Goal: Information Seeking & Learning: Learn about a topic

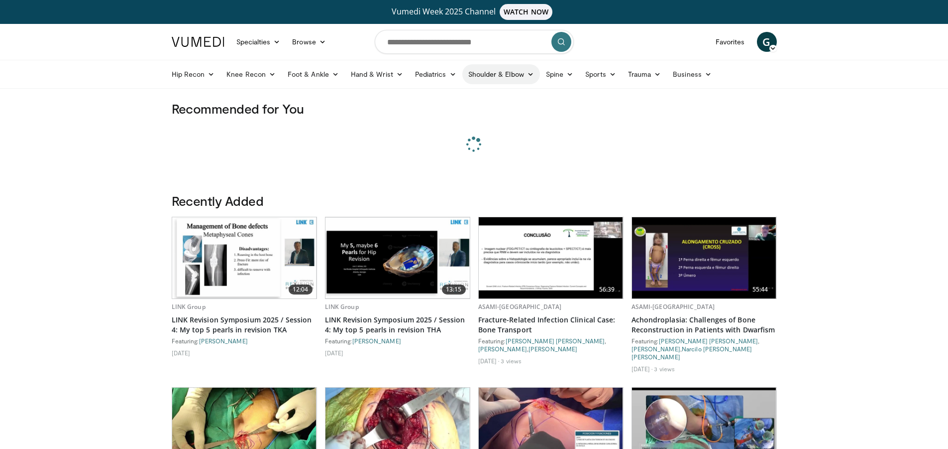
click at [515, 78] on link "Shoulder & Elbow" at bounding box center [502, 74] width 78 height 20
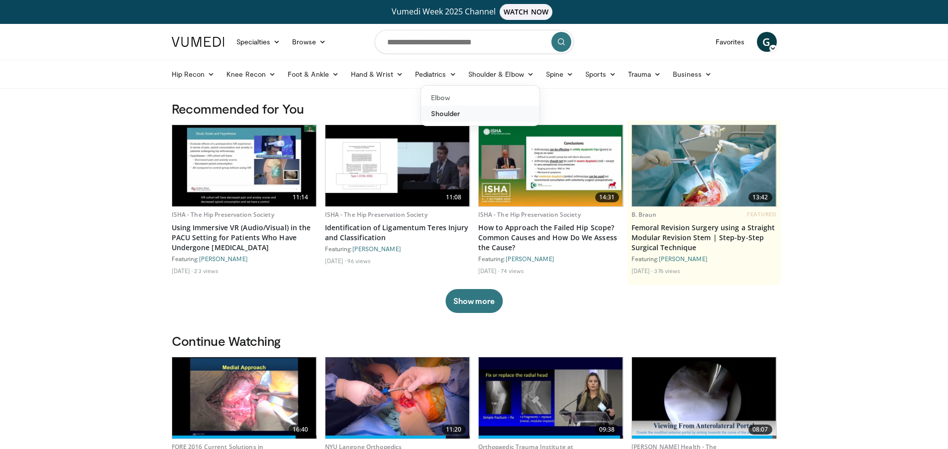
click at [445, 114] on link "Shoulder" at bounding box center [480, 114] width 118 height 16
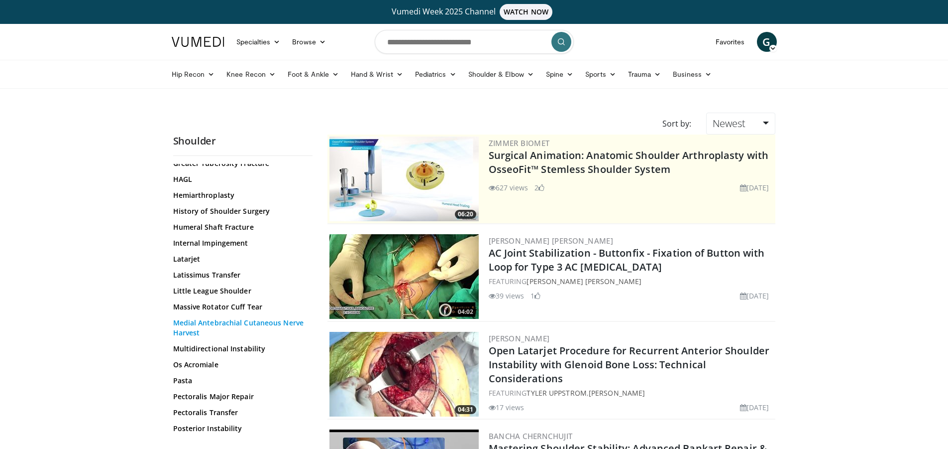
scroll to position [498, 0]
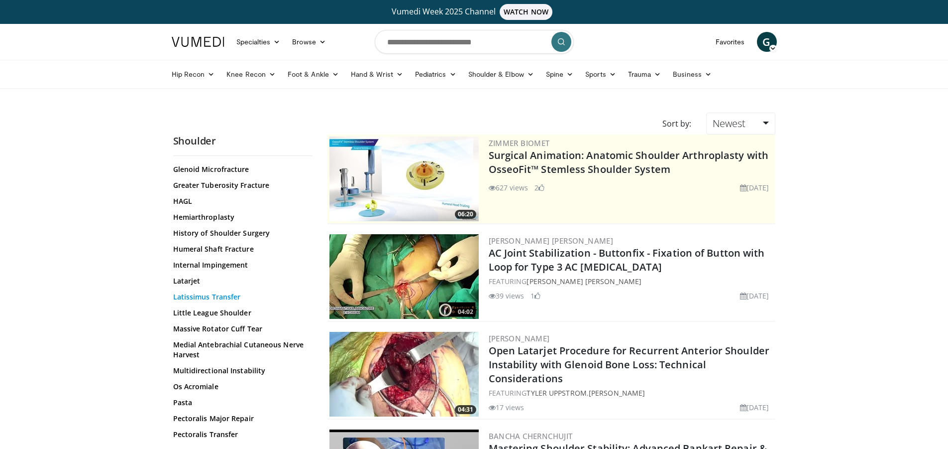
click at [234, 297] on link "Latissimus Transfer" at bounding box center [240, 297] width 134 height 10
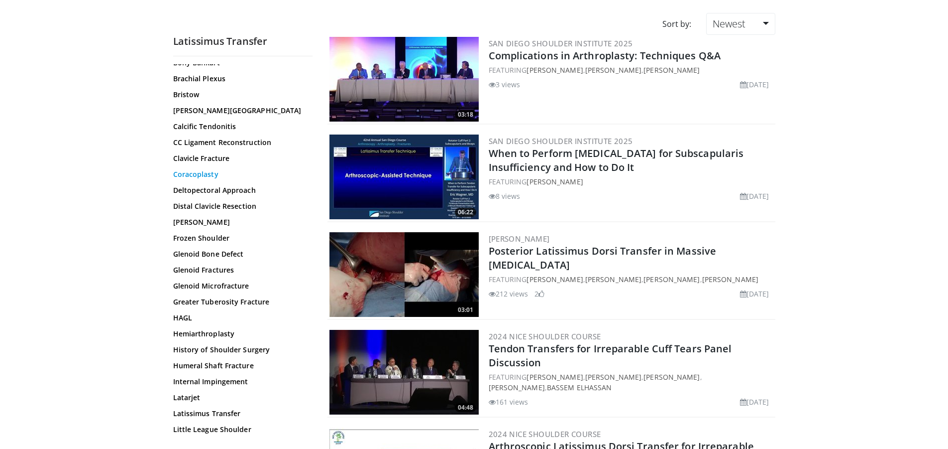
scroll to position [299, 0]
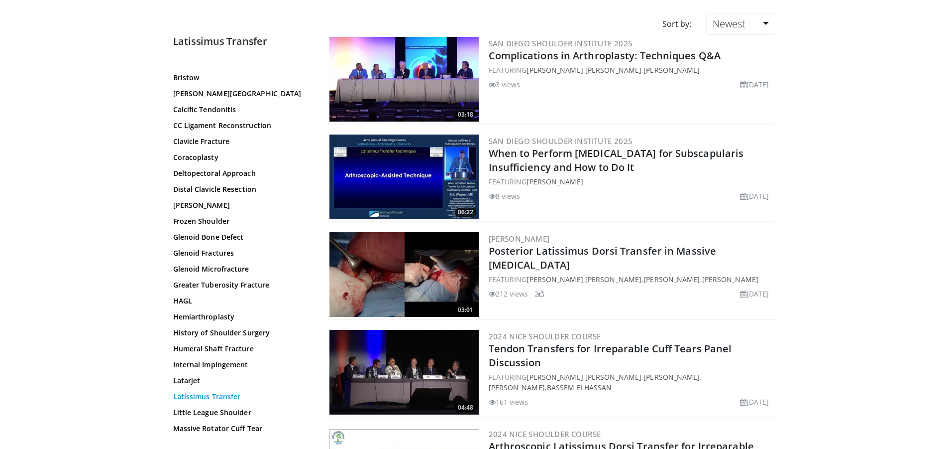
click at [230, 398] on link "Latissimus Transfer" at bounding box center [240, 396] width 134 height 10
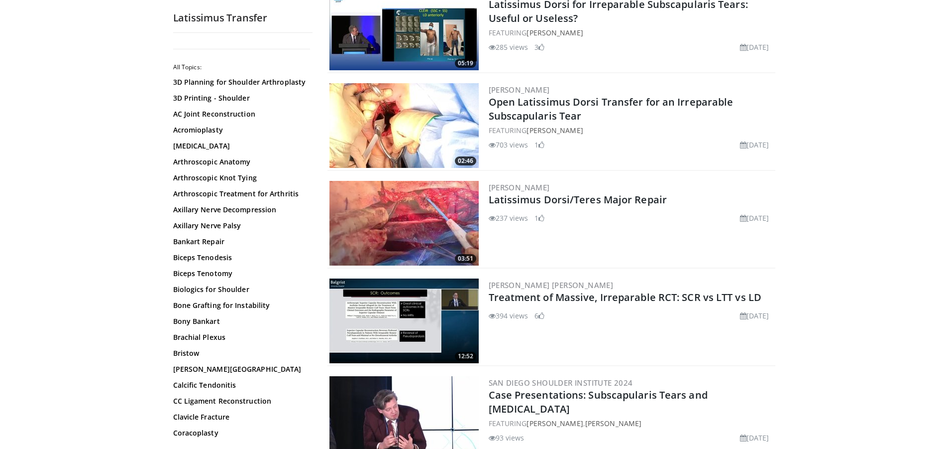
scroll to position [946, 0]
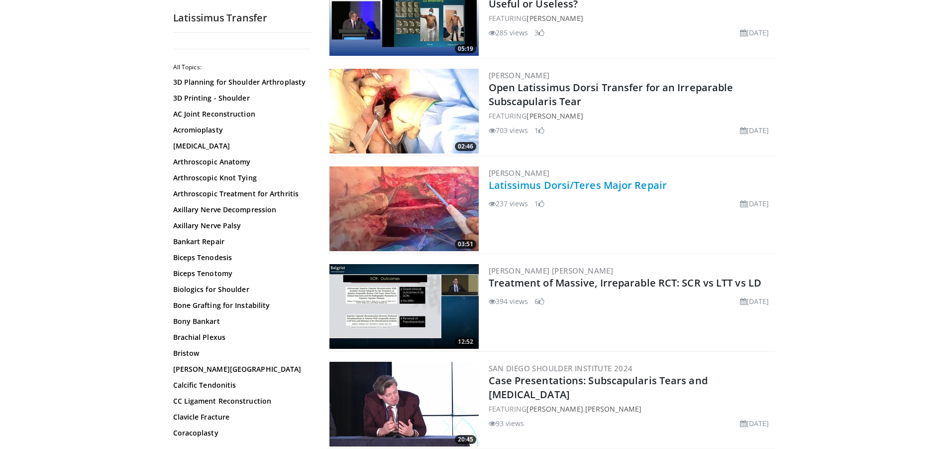
click at [614, 184] on link "Latissimus Dorsi/Teres Major Repair" at bounding box center [578, 184] width 179 height 13
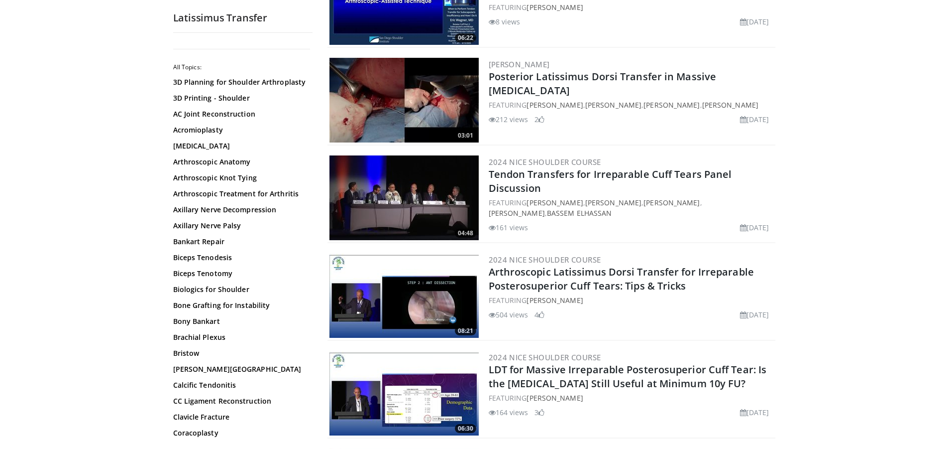
scroll to position [0, 0]
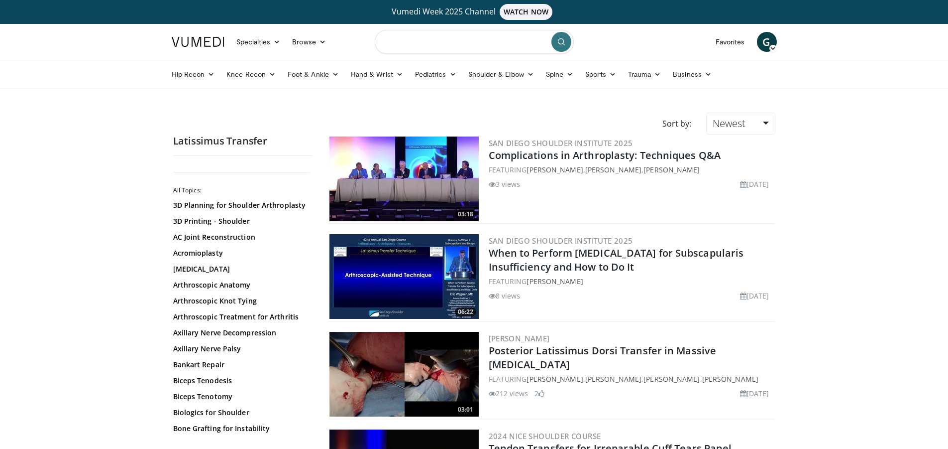
click at [484, 43] on input "Search topics, interventions" at bounding box center [474, 42] width 199 height 24
type input "*"
drag, startPoint x: 460, startPoint y: 49, endPoint x: 248, endPoint y: 33, distance: 212.2
click at [249, 33] on nav "Specialties Adult & Family Medicine Allergy, Asthma, Immunology Anesthesiology …" at bounding box center [474, 42] width 617 height 36
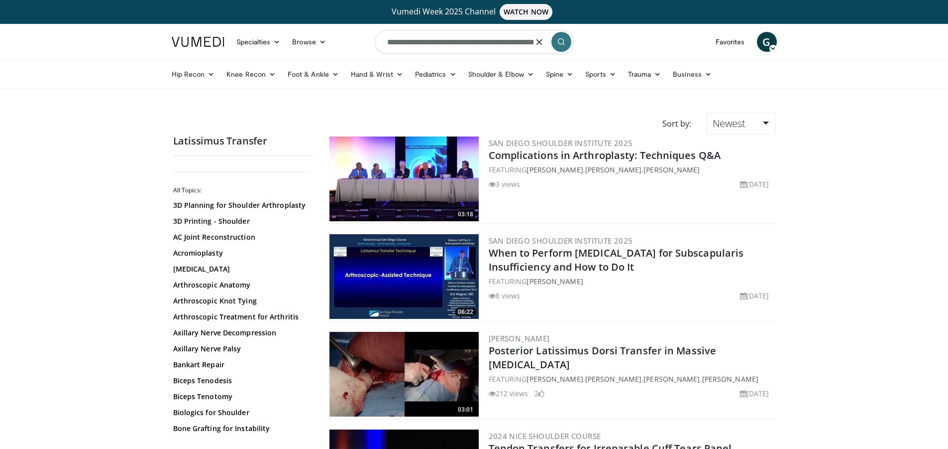
type input "**********"
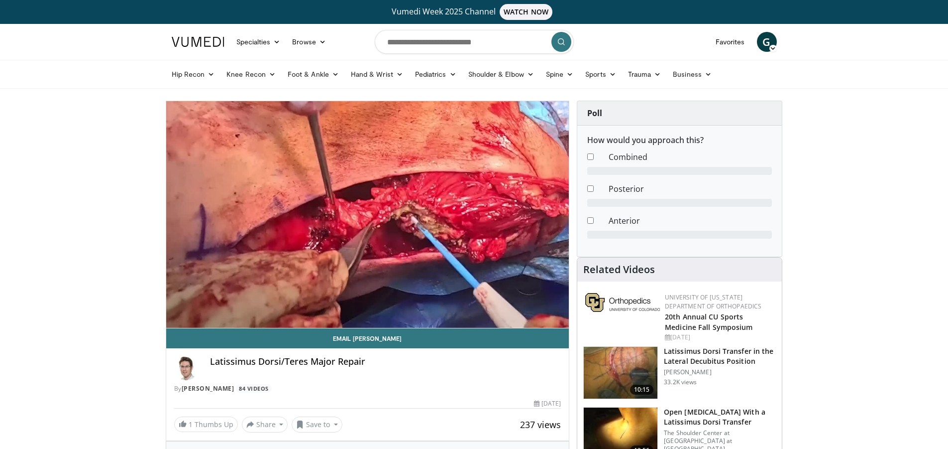
click at [176, 305] on div "10 seconds Tap to unmute" at bounding box center [367, 214] width 403 height 227
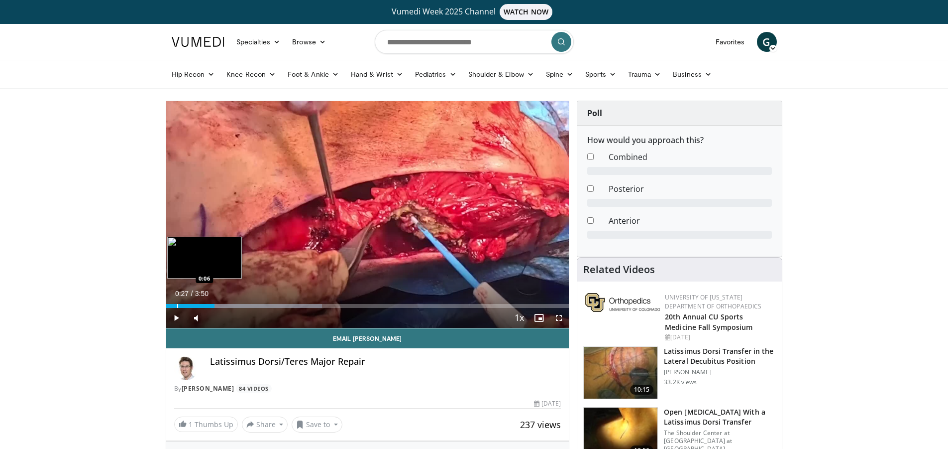
click at [176, 305] on div "0:27" at bounding box center [190, 306] width 48 height 4
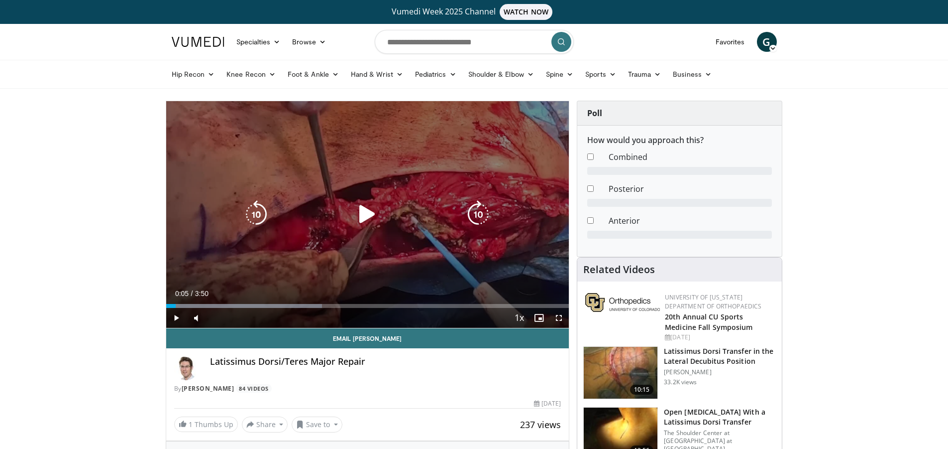
click at [371, 221] on icon "Video Player" at bounding box center [368, 214] width 28 height 28
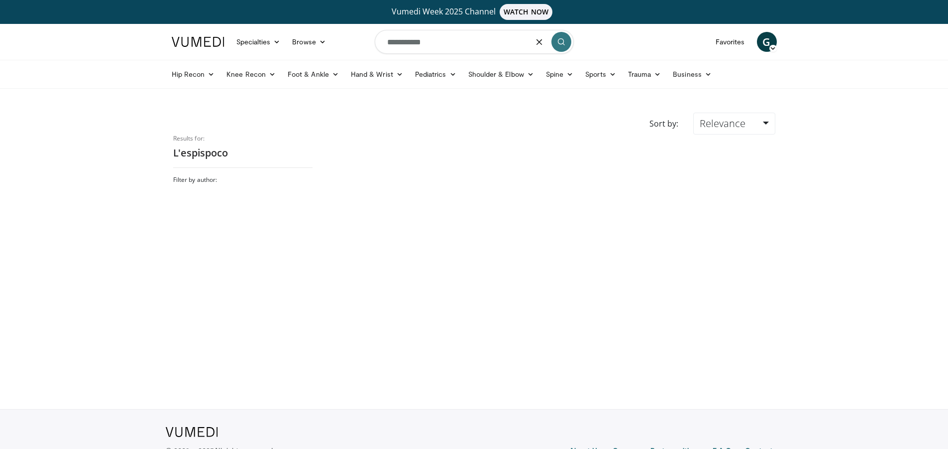
drag, startPoint x: 482, startPoint y: 42, endPoint x: 128, endPoint y: 8, distance: 356.1
click at [128, 8] on body "Vumedi Week 2025 Channel WATCH NOW Specialties Adult & Family Medicine Allergy,…" at bounding box center [474, 243] width 948 height 487
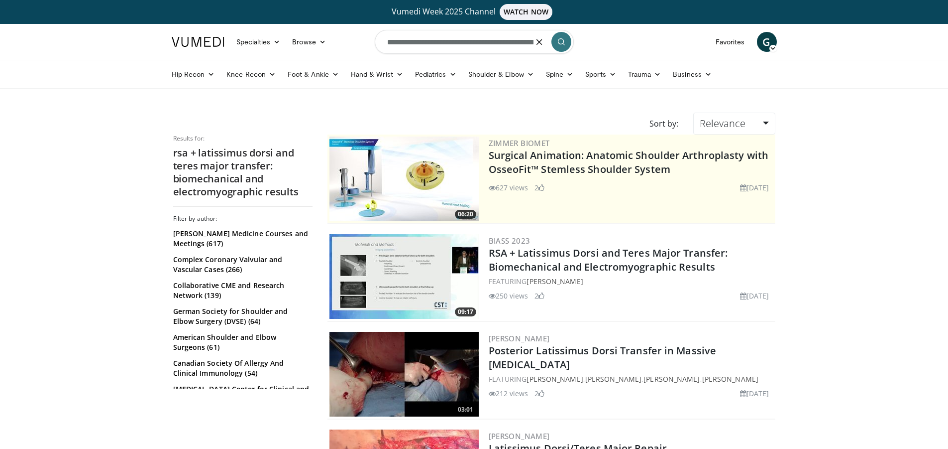
scroll to position [0, 182]
drag, startPoint x: 496, startPoint y: 43, endPoint x: 690, endPoint y: 44, distance: 193.7
click at [690, 44] on nav "Specialties Adult & Family Medicine Allergy, Asthma, Immunology Anesthesiology …" at bounding box center [474, 42] width 617 height 36
click at [499, 49] on input "**********" at bounding box center [474, 42] width 199 height 24
drag, startPoint x: 425, startPoint y: 44, endPoint x: 677, endPoint y: 44, distance: 251.4
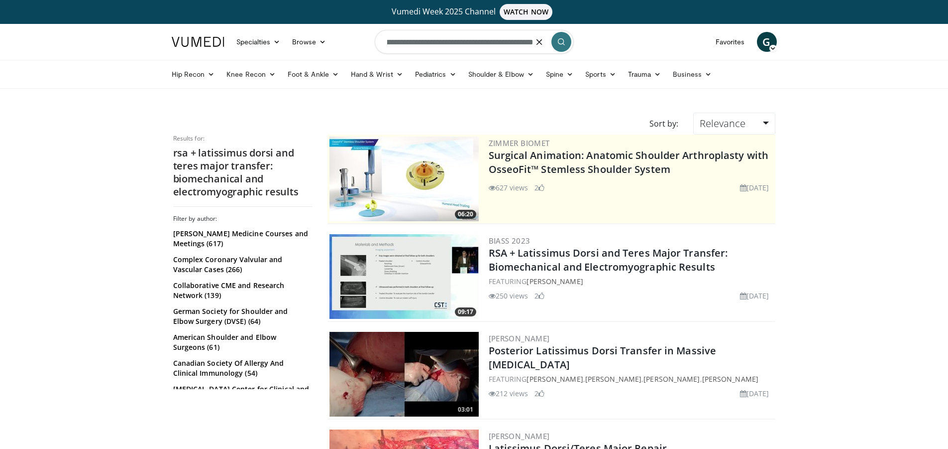
click at [677, 44] on nav "Specialties Adult & Family Medicine Allergy, Asthma, Immunology Anesthesiology …" at bounding box center [474, 42] width 617 height 36
type input "**********"
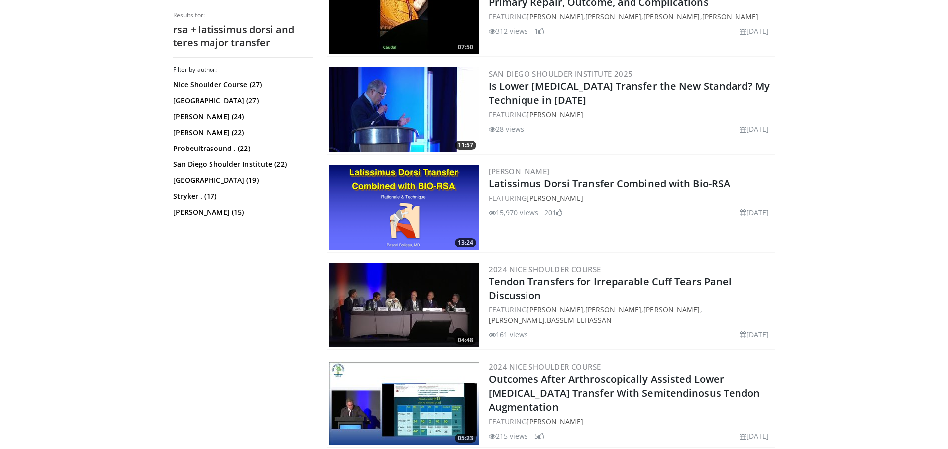
scroll to position [1046, 0]
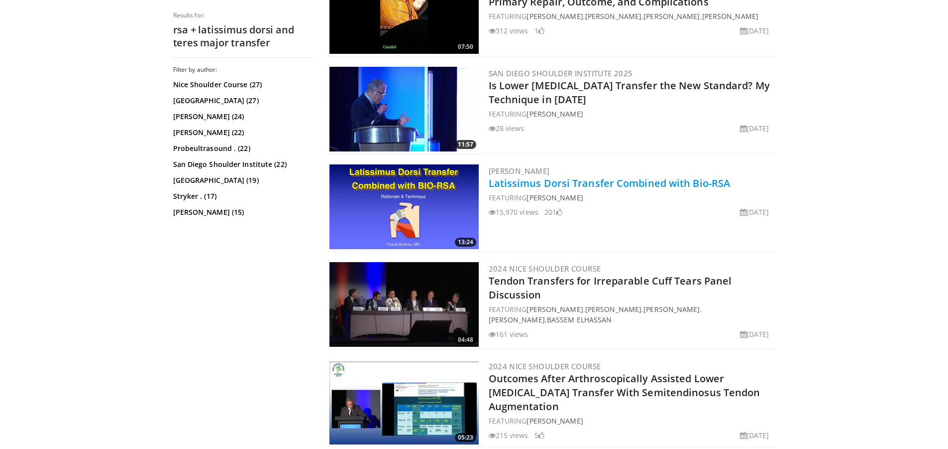
click at [556, 179] on link "Latissimus Dorsi Transfer Combined with Bio-RSA" at bounding box center [610, 182] width 242 height 13
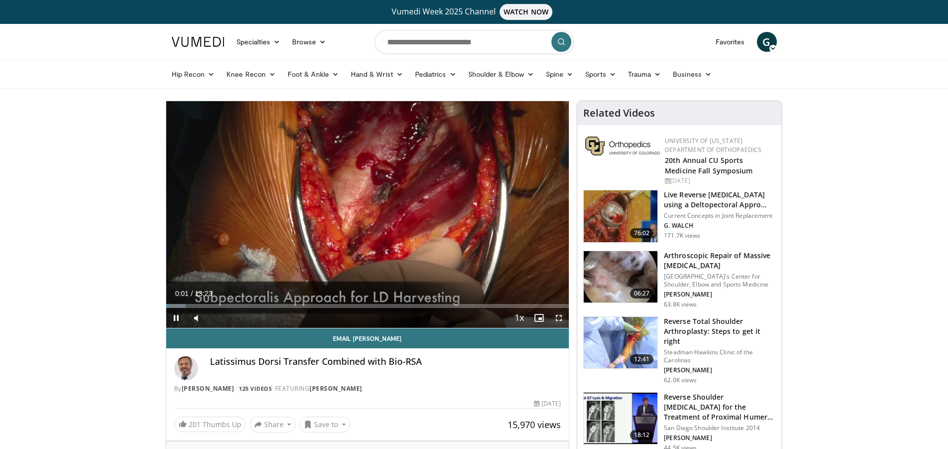
click at [554, 318] on span "Video Player" at bounding box center [559, 318] width 20 height 20
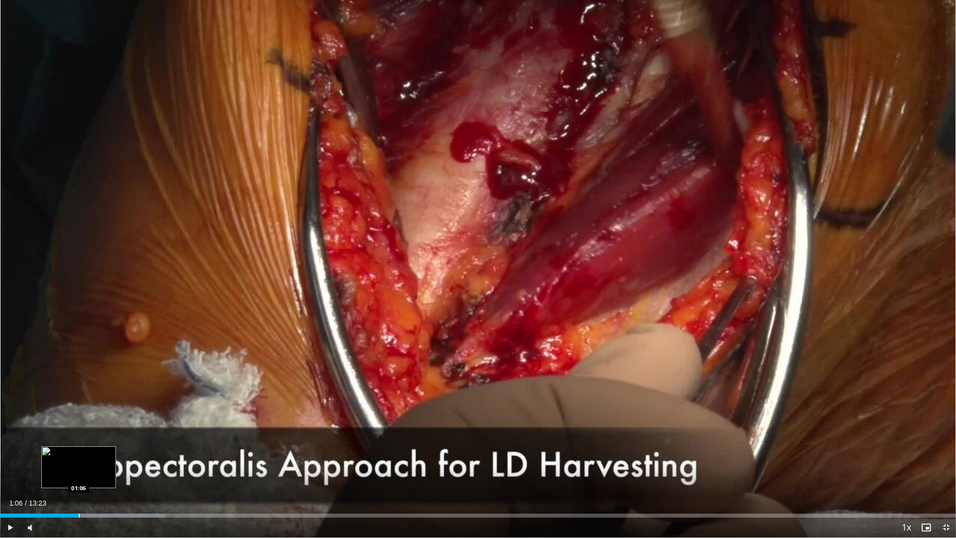
click at [79, 448] on div "Loaded : 17.27% 01:12 01:06" at bounding box center [478, 512] width 956 height 9
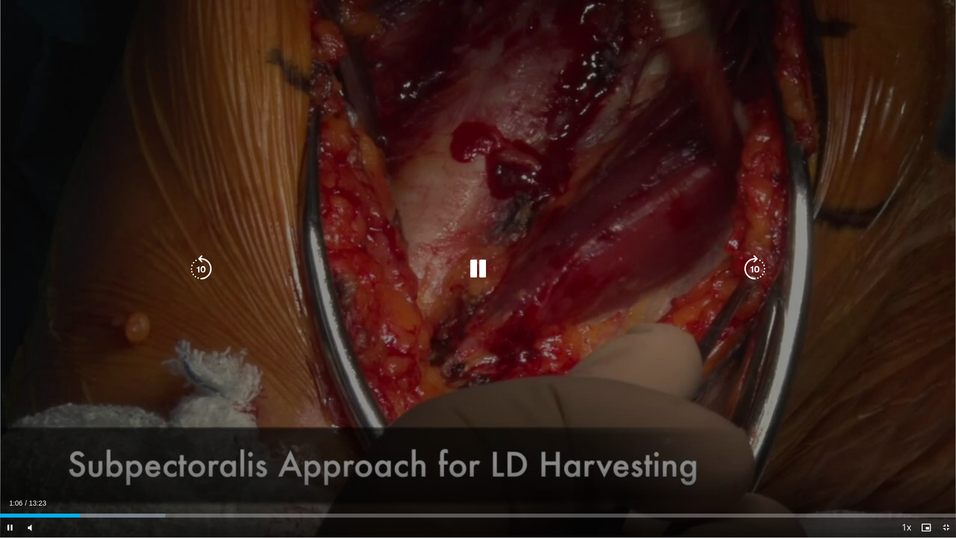
click at [84, 432] on div "10 seconds Tap to unmute" at bounding box center [478, 268] width 956 height 537
click at [758, 301] on div "10 seconds Tap to unmute" at bounding box center [478, 268] width 956 height 537
click at [746, 344] on div "10 seconds Tap to unmute" at bounding box center [478, 268] width 956 height 537
click at [712, 392] on div "10 seconds Tap to unmute" at bounding box center [478, 268] width 956 height 537
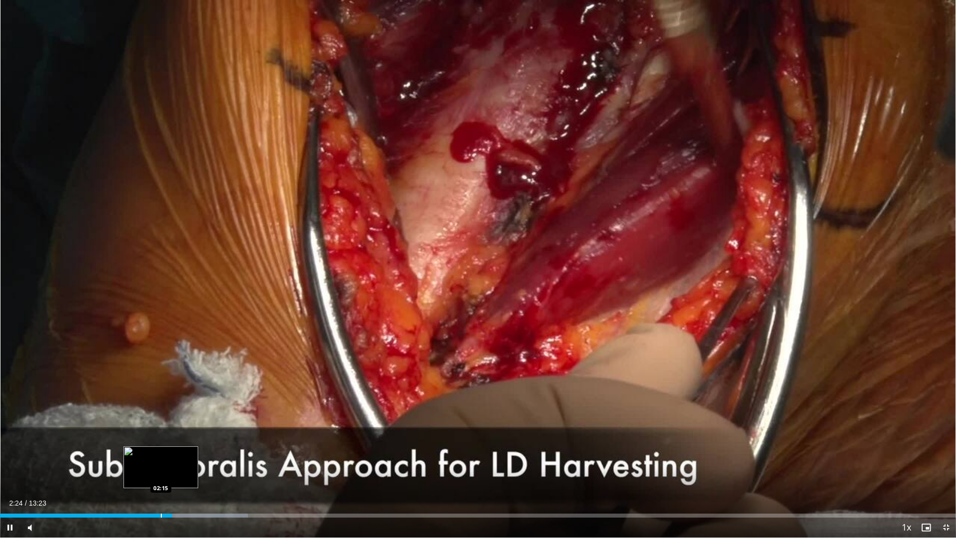
click at [161, 448] on div "Progress Bar" at bounding box center [161, 515] width 1 height 4
click at [150, 448] on div "02:23" at bounding box center [85, 515] width 171 height 4
click at [145, 448] on div "02:01" at bounding box center [72, 515] width 145 height 4
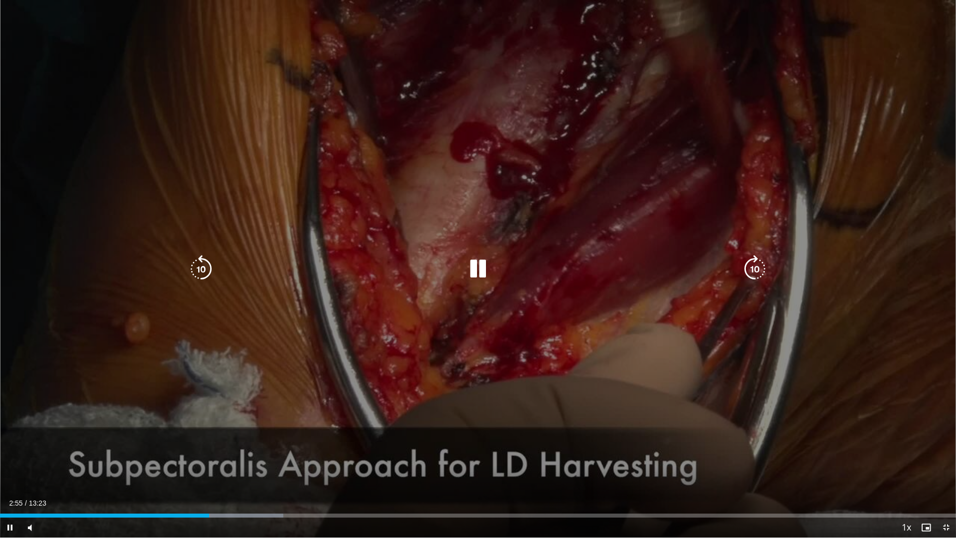
click at [759, 424] on div "10 seconds Tap to unmute" at bounding box center [478, 268] width 956 height 537
click at [723, 366] on div "10 seconds Tap to unmute" at bounding box center [478, 268] width 956 height 537
click at [630, 365] on div "10 seconds Tap to unmute" at bounding box center [478, 268] width 956 height 537
click at [636, 366] on div "10 seconds Tap to unmute" at bounding box center [478, 268] width 956 height 537
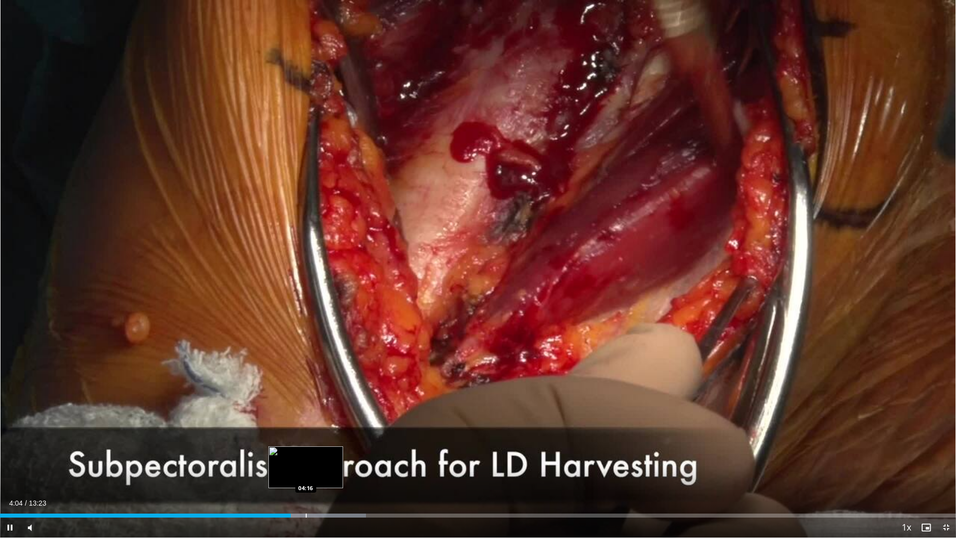
click at [306, 448] on div "Progress Bar" at bounding box center [306, 515] width 1 height 4
click at [321, 448] on div "Loaded : 39.82% 04:18 04:29" at bounding box center [478, 512] width 956 height 9
click at [337, 448] on div "Progress Bar" at bounding box center [336, 515] width 1 height 4
click at [349, 448] on div "Loaded : 43.20% 04:43 04:53" at bounding box center [478, 512] width 956 height 9
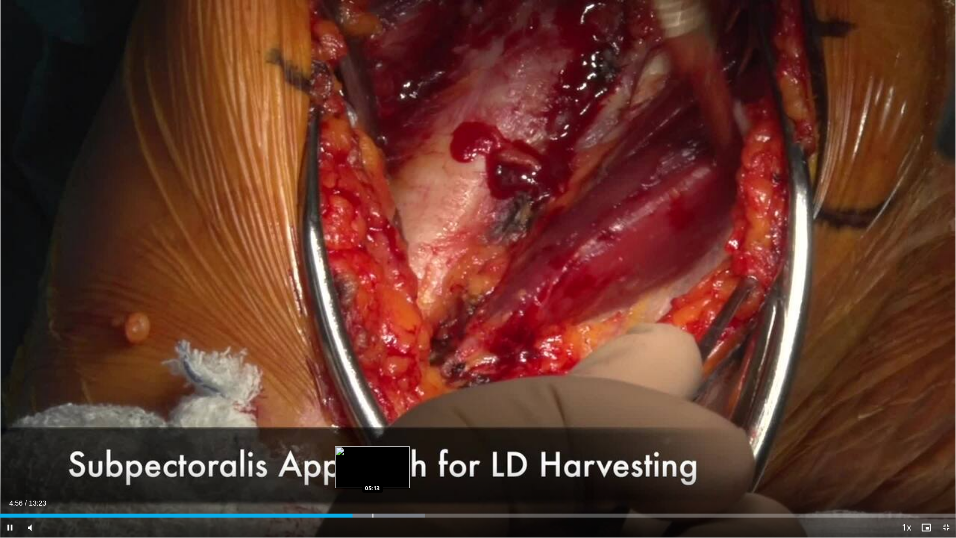
click at [372, 448] on div "Loaded : 44.43% 04:56 05:13" at bounding box center [478, 512] width 956 height 9
click at [393, 448] on div "Progress Bar" at bounding box center [393, 515] width 1 height 4
click at [411, 448] on div "Loaded : 49.37% 05:45 05:45" at bounding box center [478, 512] width 956 height 9
click at [435, 448] on div "Loaded : 50.61% 05:46 06:03" at bounding box center [478, 512] width 956 height 9
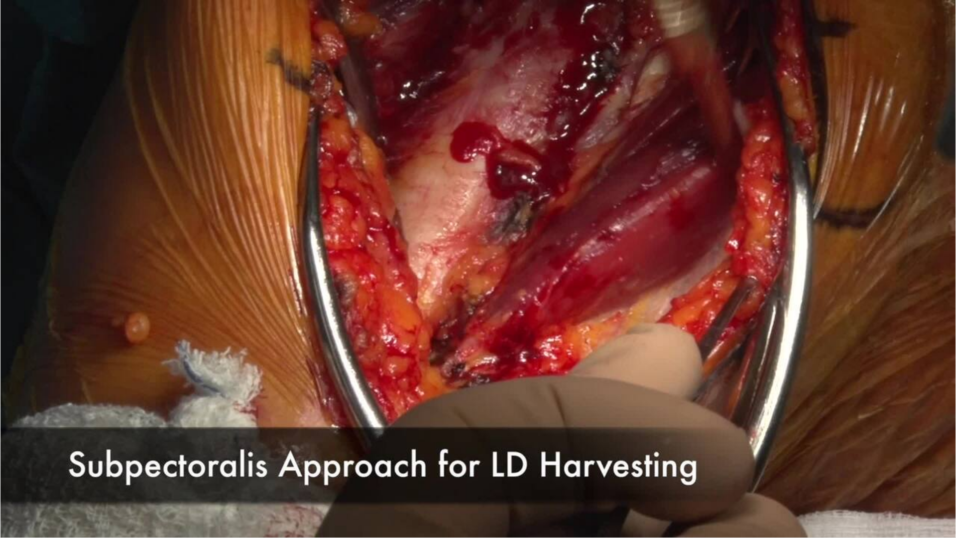
click at [448, 448] on div "Loaded : 52.27% 06:06 06:05" at bounding box center [478, 532] width 956 height 9
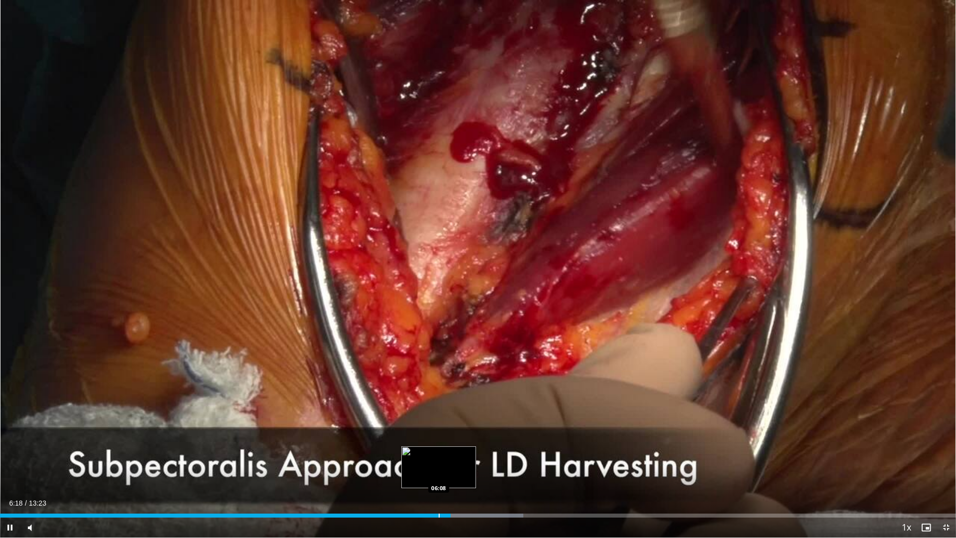
click at [439, 448] on div "Progress Bar" at bounding box center [439, 515] width 1 height 4
click at [423, 448] on div "06:09" at bounding box center [219, 515] width 439 height 4
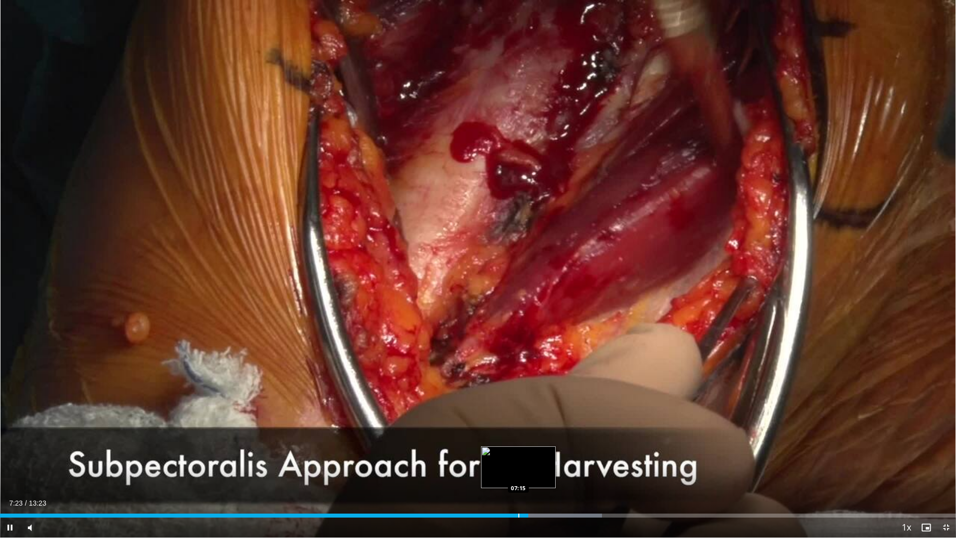
click at [518, 448] on div "Progress Bar" at bounding box center [518, 515] width 1 height 4
click at [483, 448] on div "Loaded : 62.95% 07:16 06:46" at bounding box center [478, 515] width 956 height 4
click at [451, 448] on div "Current Time 6:47 / Duration 13:23 Pause Skip Backward Skip Forward Mute Loaded…" at bounding box center [478, 527] width 956 height 20
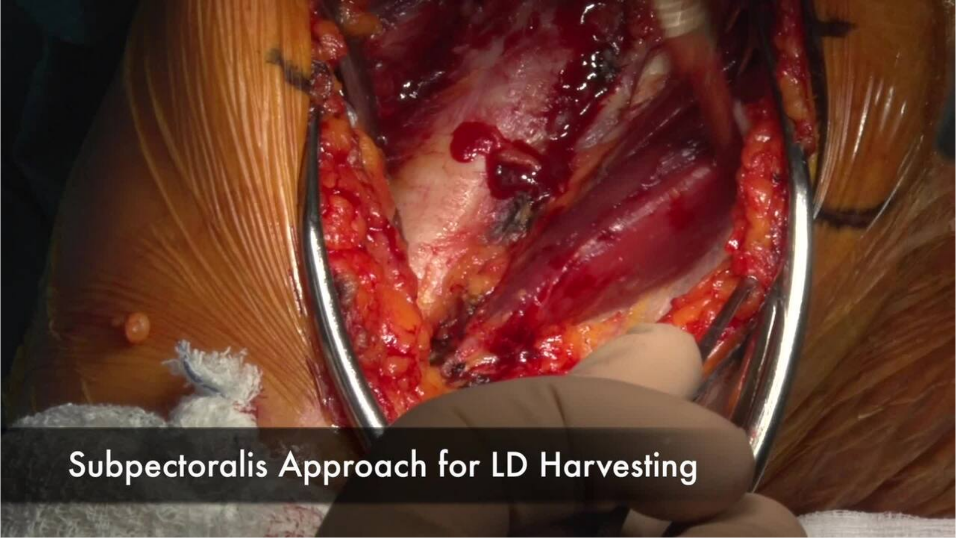
click at [444, 448] on div "10 seconds Tap to unmute" at bounding box center [478, 268] width 956 height 537
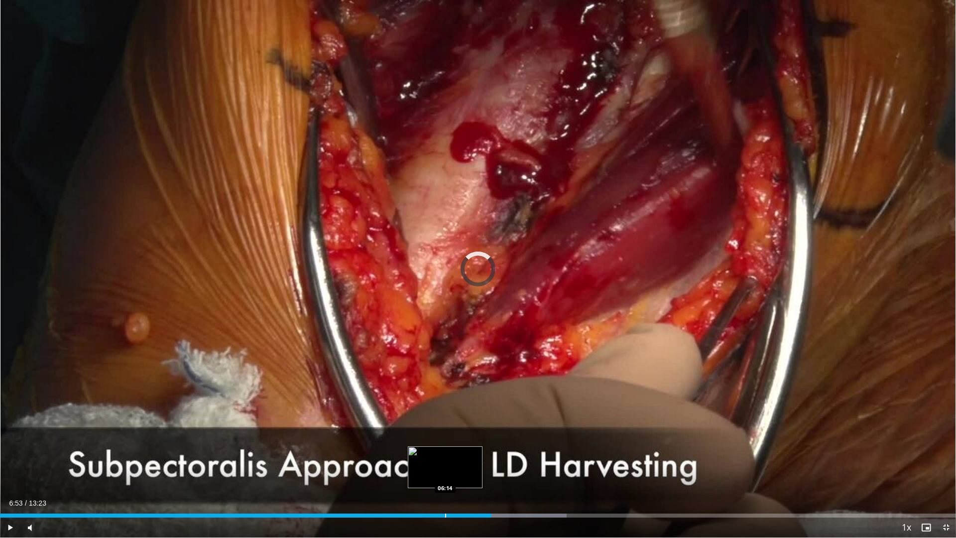
click at [445, 448] on div "Loaded : 59.25% 06:53 06:14" at bounding box center [478, 512] width 956 height 9
click at [456, 448] on div "Progress Bar" at bounding box center [455, 515] width 1 height 4
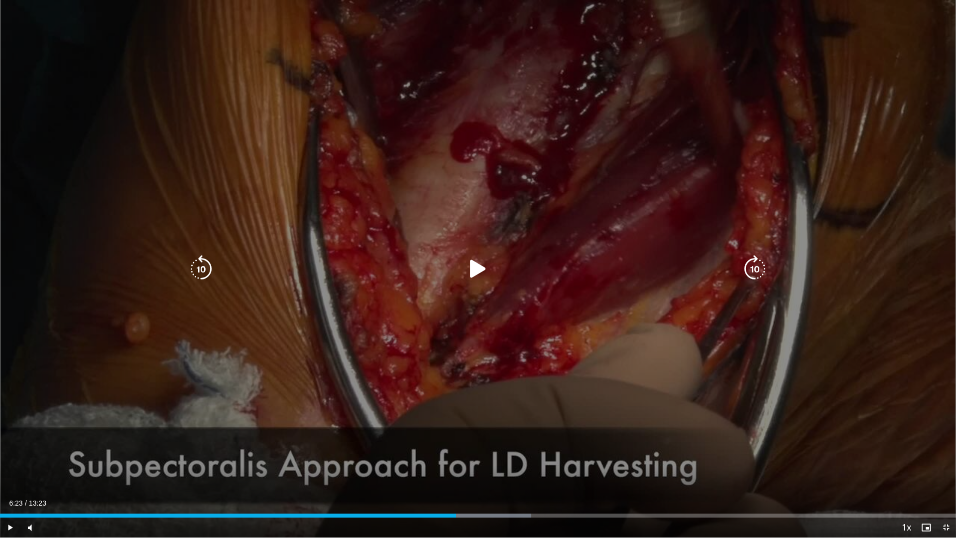
click at [493, 433] on div "10 seconds Tap to unmute" at bounding box center [478, 268] width 956 height 537
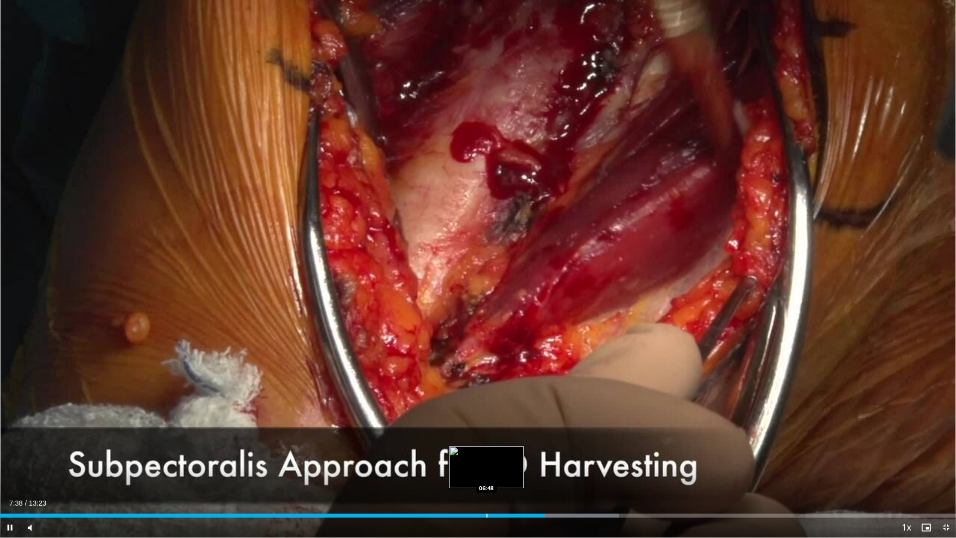
click at [487, 448] on div "07:38" at bounding box center [272, 515] width 545 height 4
click at [483, 448] on div "Progress Bar" at bounding box center [483, 515] width 1 height 4
click at [457, 448] on div "Loaded : 52.27% 06:46 06:24" at bounding box center [478, 515] width 956 height 4
click at [446, 448] on div "Progress Bar" at bounding box center [446, 515] width 1 height 4
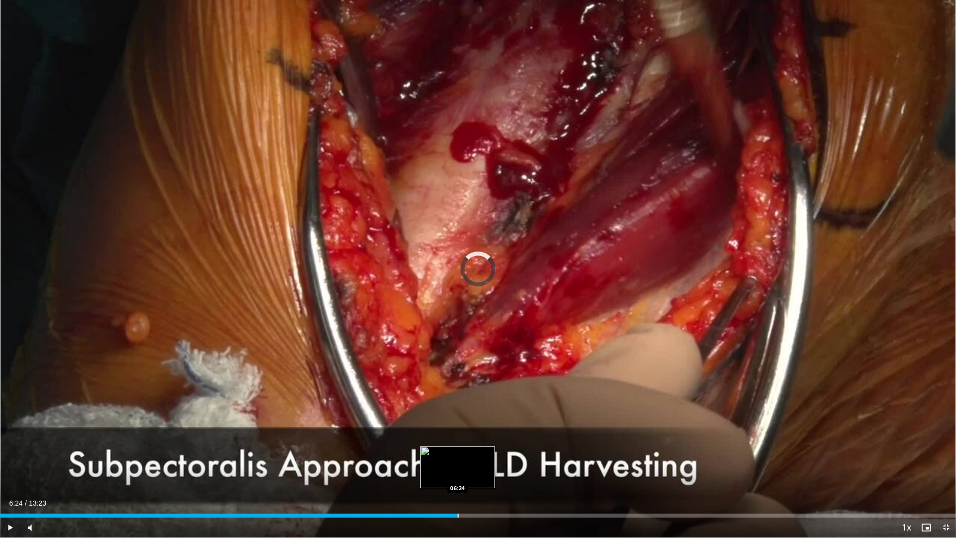
click at [458, 448] on div "Loaded : 47.29% 06:13 06:24" at bounding box center [478, 512] width 956 height 9
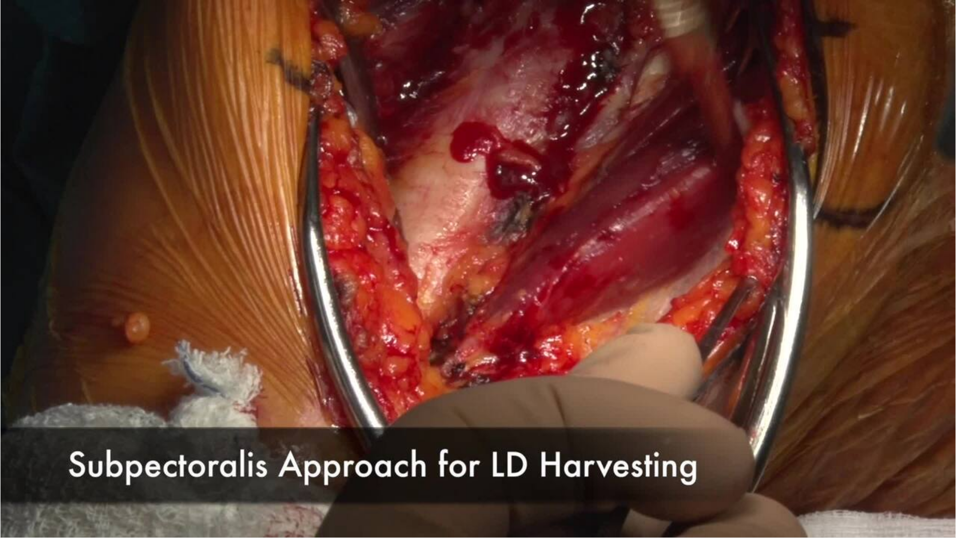
click at [459, 448] on div "Progress Bar" at bounding box center [458, 535] width 1 height 4
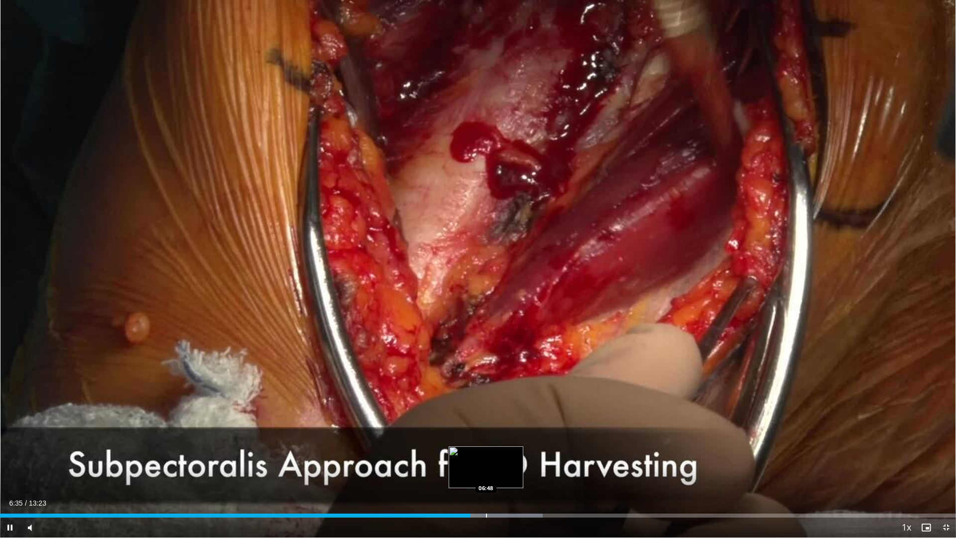
click at [486, 448] on div "Progress Bar" at bounding box center [486, 515] width 1 height 4
click at [536, 448] on div "Progress Bar" at bounding box center [536, 515] width 1 height 4
